Goal: Navigation & Orientation: Go to known website

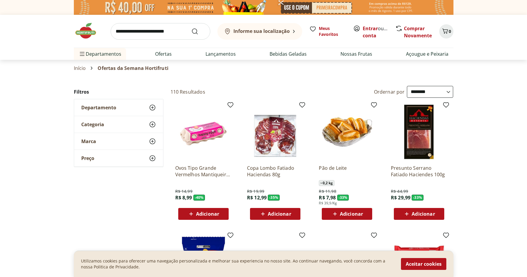
select select "**********"
click at [88, 38] on img at bounding box center [89, 31] width 30 height 18
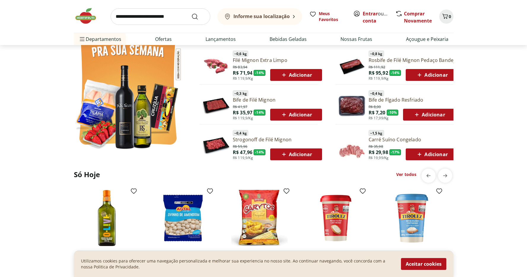
scroll to position [350, 0]
